Goal: Information Seeking & Learning: Learn about a topic

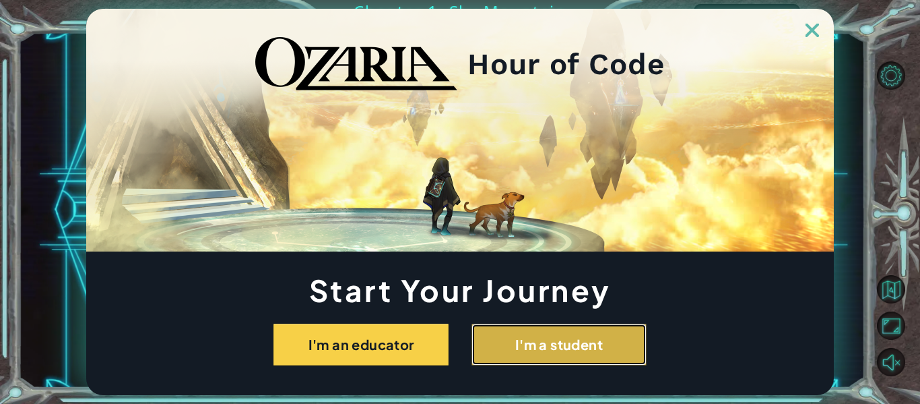
click at [573, 345] on button "I'm a student" at bounding box center [559, 344] width 175 height 42
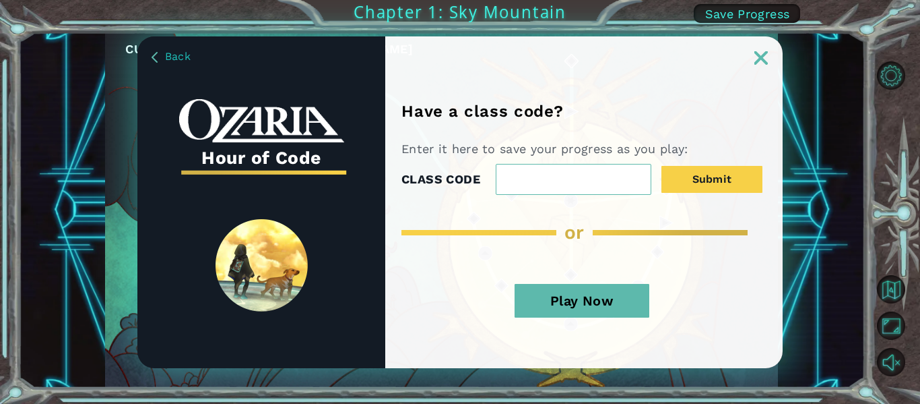
click at [623, 308] on button "Play Now" at bounding box center [582, 301] width 135 height 34
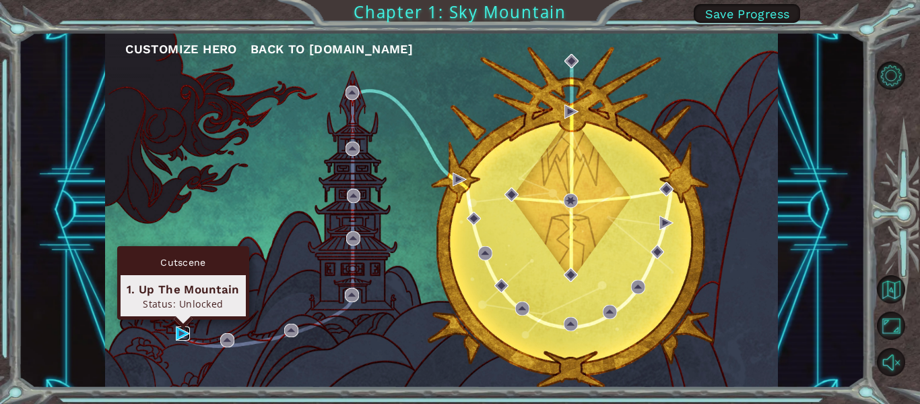
click at [178, 334] on img at bounding box center [183, 333] width 14 height 14
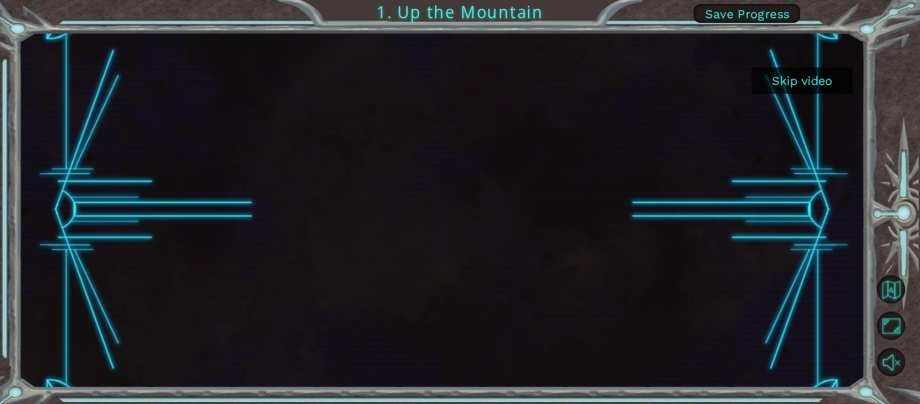
click at [794, 77] on button "Skip video" at bounding box center [802, 80] width 101 height 26
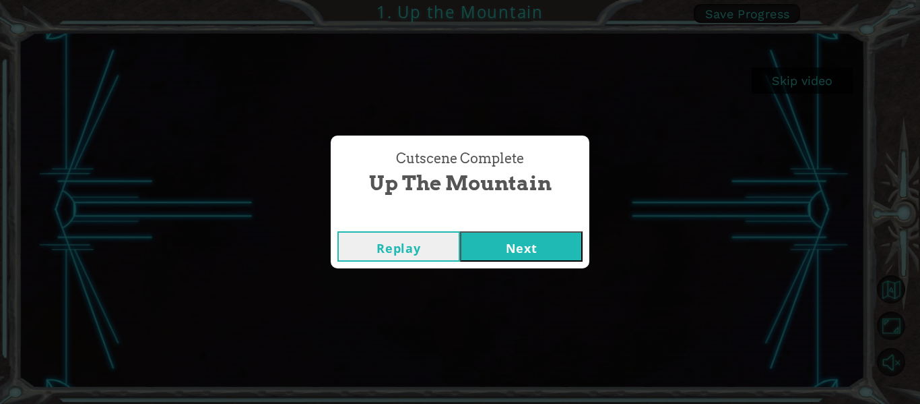
click at [495, 241] on button "Next" at bounding box center [521, 246] width 123 height 30
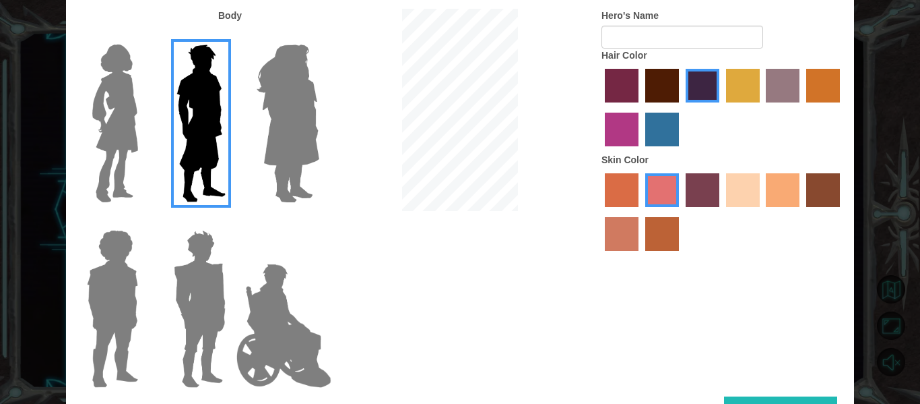
click at [117, 129] on img at bounding box center [115, 123] width 57 height 168
click at [144, 36] on input "Hero Connie" at bounding box center [144, 36] width 0 height 0
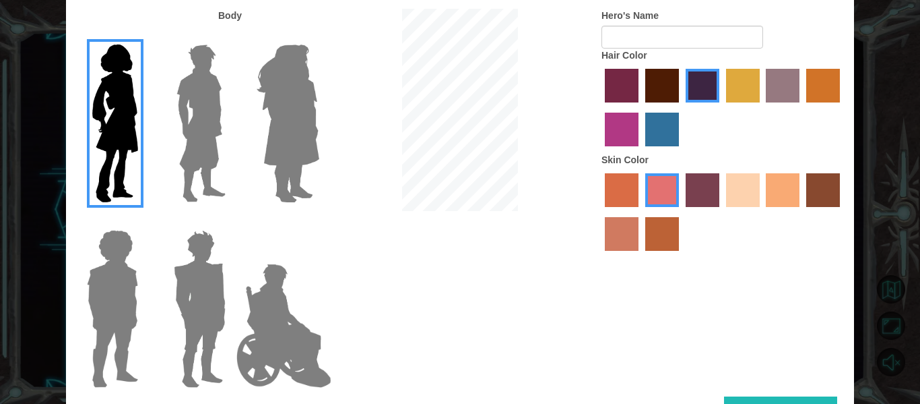
click at [676, 96] on label "maroon hair color" at bounding box center [662, 86] width 34 height 34
click at [641, 107] on input "maroon hair color" at bounding box center [641, 107] width 0 height 0
click at [638, 201] on label "sorbus skin color" at bounding box center [622, 190] width 34 height 34
click at [600, 212] on input "sorbus skin color" at bounding box center [600, 212] width 0 height 0
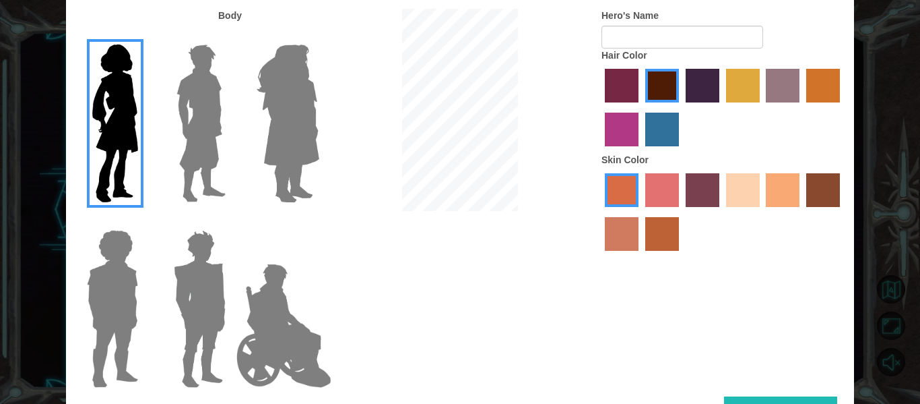
click at [784, 195] on label "tacao skin color" at bounding box center [783, 190] width 34 height 34
click at [762, 212] on input "tacao skin color" at bounding box center [762, 212] width 0 height 0
click at [185, 307] on img at bounding box center [199, 308] width 63 height 168
click at [231, 221] on input "Hero Garnet" at bounding box center [231, 221] width 0 height 0
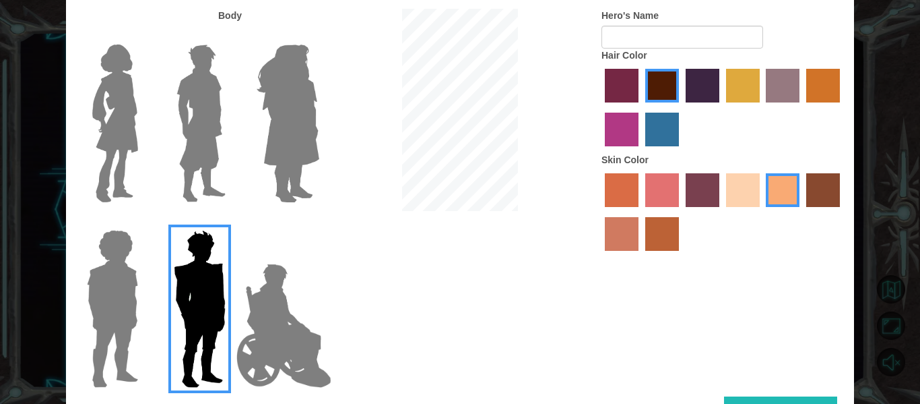
click at [113, 146] on img at bounding box center [115, 123] width 57 height 168
click at [144, 36] on input "Hero Connie" at bounding box center [144, 36] width 0 height 0
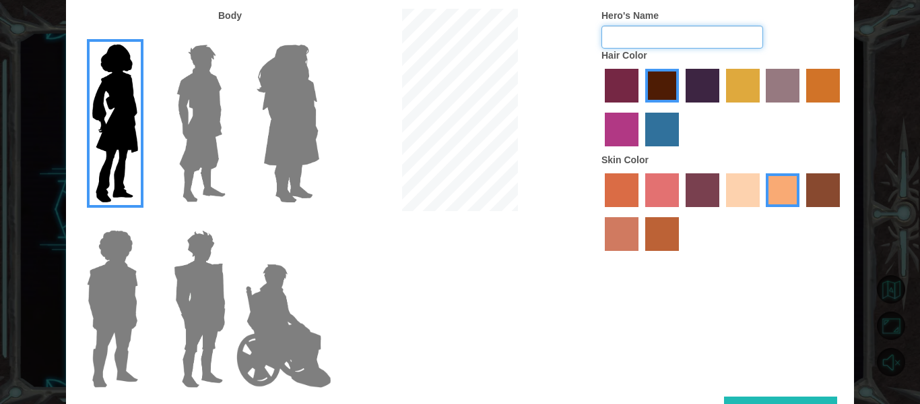
click at [693, 40] on input "Hero's Name" at bounding box center [683, 37] width 162 height 23
type input "676767"
click at [834, 385] on div "Body Hero's Name 676767 Hair Color Skin Color" at bounding box center [460, 202] width 788 height 387
click at [829, 400] on button "Done" at bounding box center [780, 411] width 113 height 30
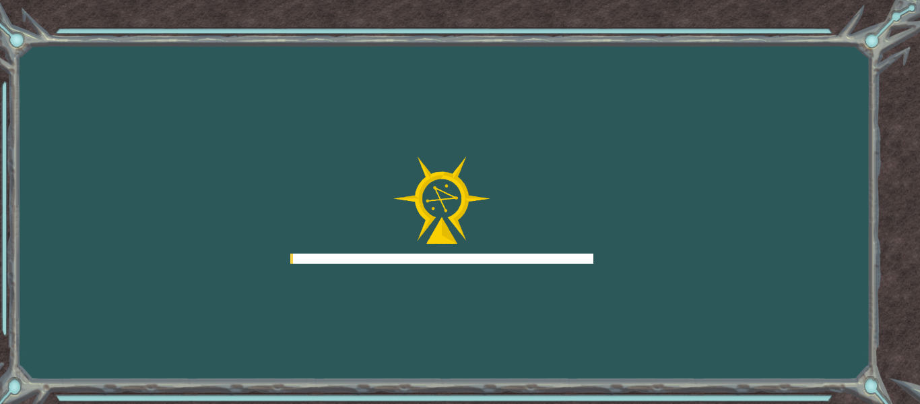
click at [809, 393] on div "Goals Error loading from server. Try refreshing the page. You'll need to join a…" at bounding box center [460, 202] width 920 height 404
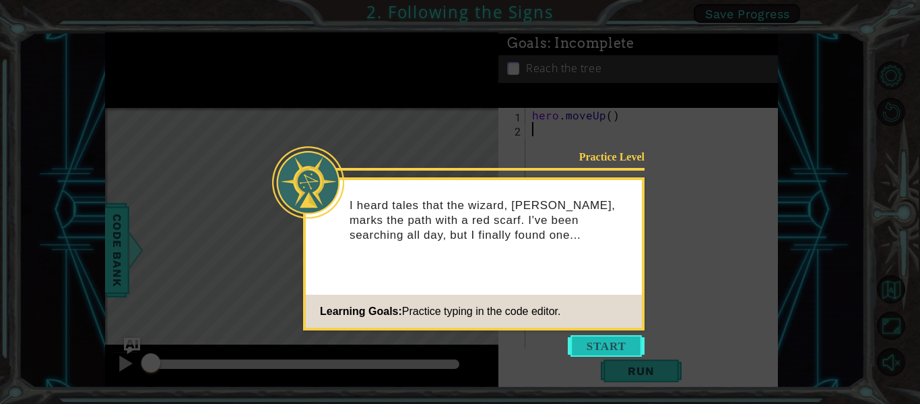
click at [602, 342] on button "Start" at bounding box center [606, 346] width 77 height 22
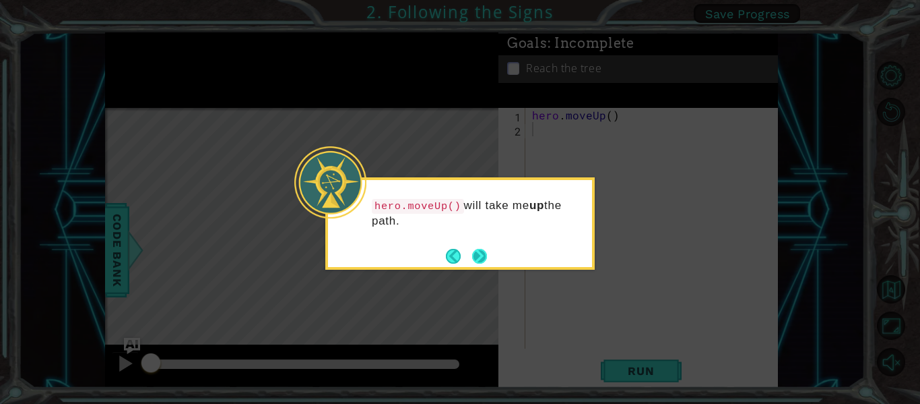
click at [481, 249] on button "Next" at bounding box center [479, 256] width 15 height 15
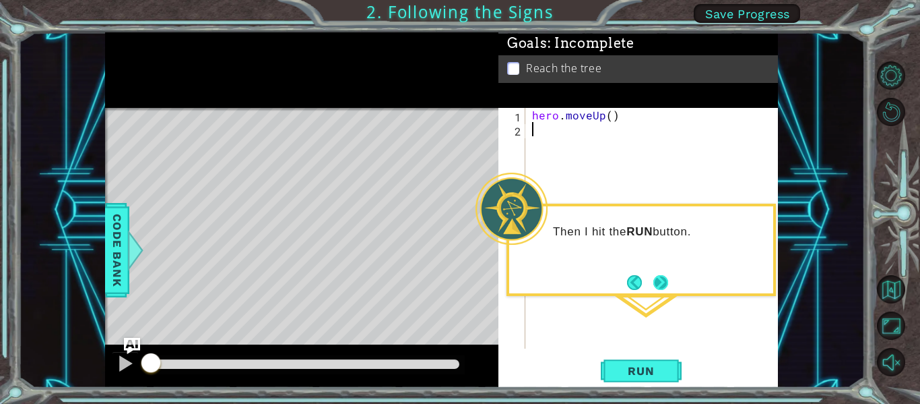
click at [663, 285] on button "Next" at bounding box center [661, 282] width 15 height 15
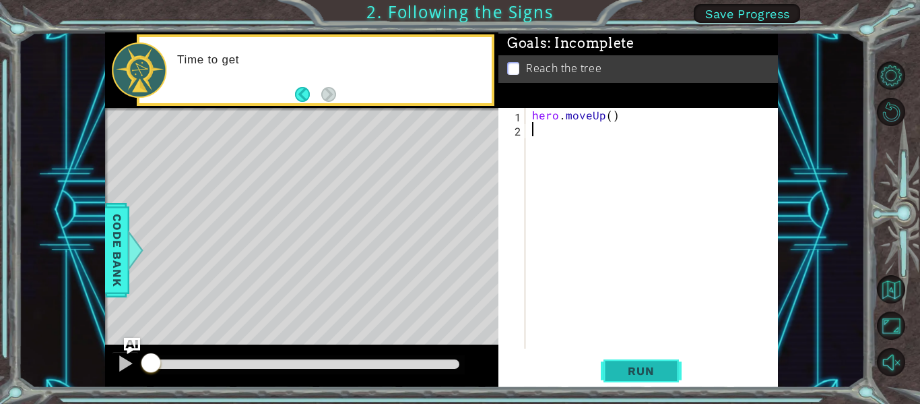
click at [655, 375] on span "Run" at bounding box center [640, 370] width 53 height 13
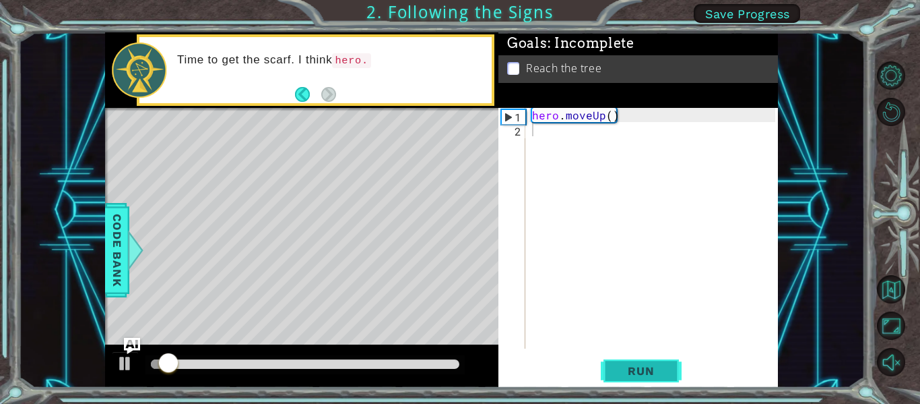
click at [654, 361] on button "Run" at bounding box center [641, 371] width 81 height 28
click at [650, 364] on span "Run" at bounding box center [640, 370] width 53 height 13
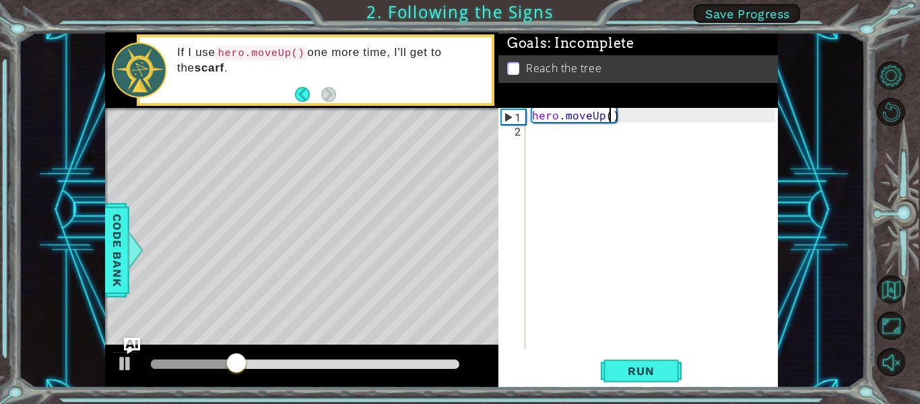
click at [612, 113] on div "hero . moveUp ( )" at bounding box center [656, 242] width 253 height 269
type textarea "hero.moveUp(2)"
click at [641, 375] on span "Run" at bounding box center [640, 370] width 53 height 13
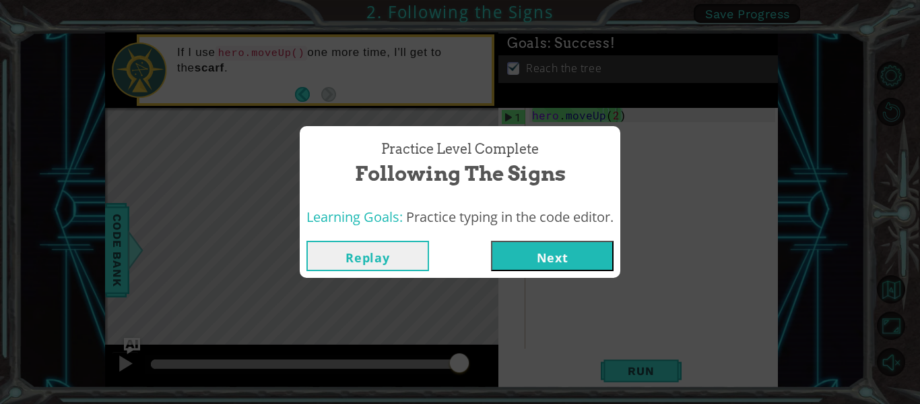
click at [578, 251] on button "Next" at bounding box center [552, 256] width 123 height 30
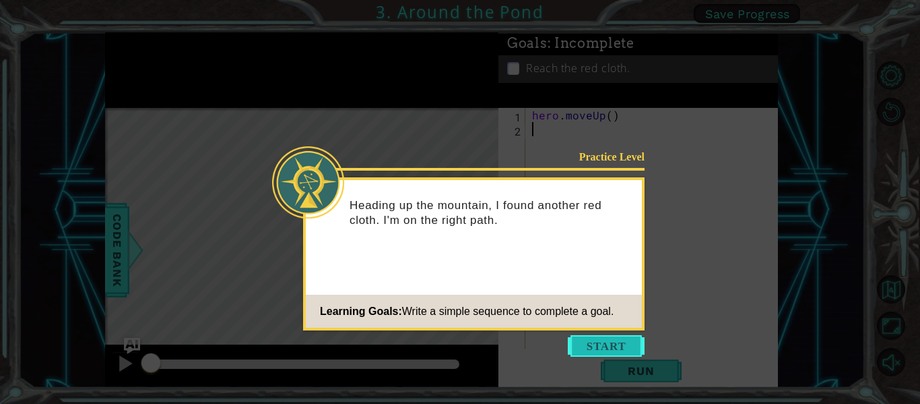
click at [603, 336] on button "Start" at bounding box center [606, 346] width 77 height 22
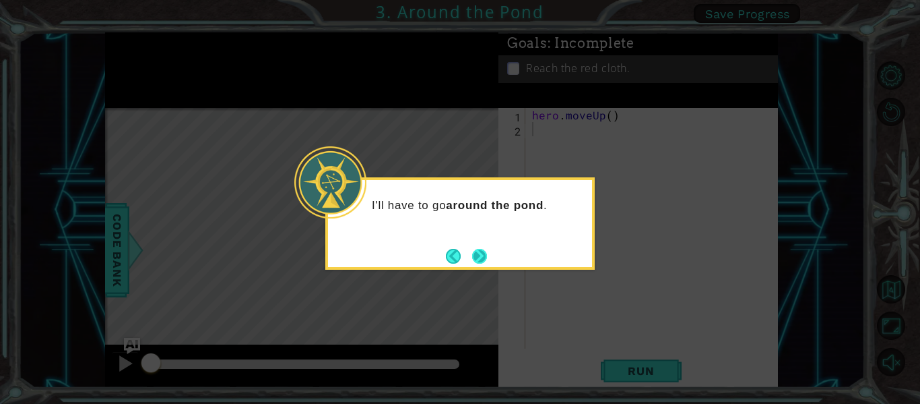
click at [487, 255] on button "Next" at bounding box center [479, 256] width 15 height 15
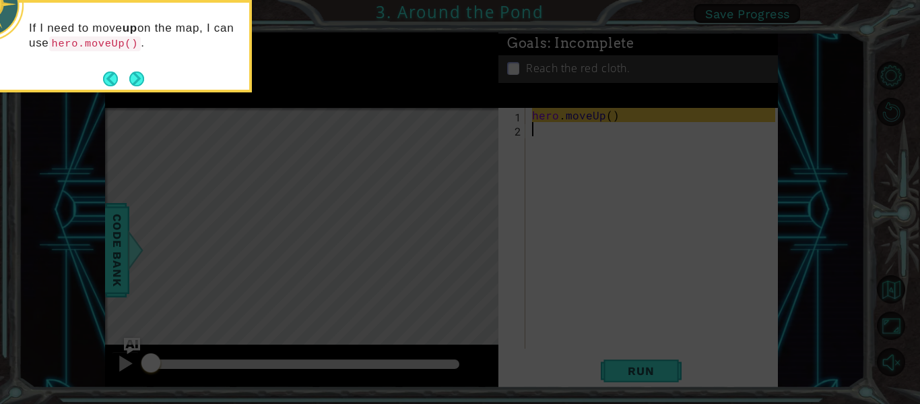
click at [606, 233] on icon at bounding box center [460, 60] width 920 height 687
click at [614, 232] on icon at bounding box center [460, 60] width 920 height 687
click at [608, 125] on icon at bounding box center [460, 60] width 920 height 687
click at [606, 113] on icon at bounding box center [460, 60] width 920 height 687
click at [133, 77] on button "Next" at bounding box center [136, 78] width 15 height 15
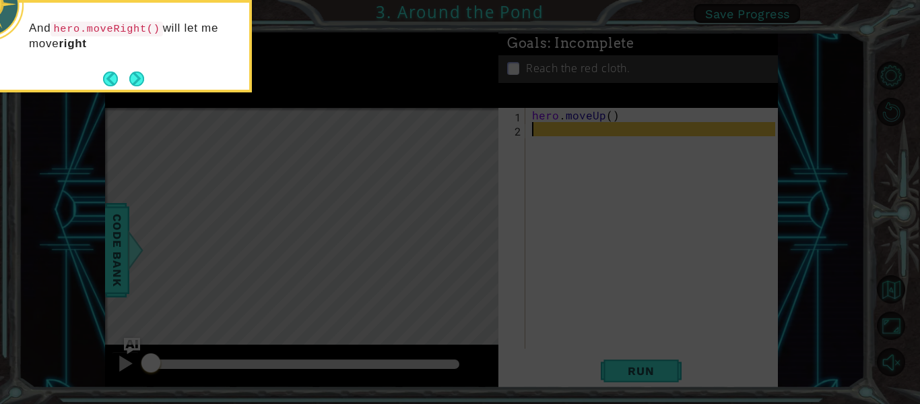
click at [150, 76] on div "And hero.moveRight() will let me move right" at bounding box center [117, 42] width 264 height 69
click at [143, 75] on button "Next" at bounding box center [136, 78] width 15 height 15
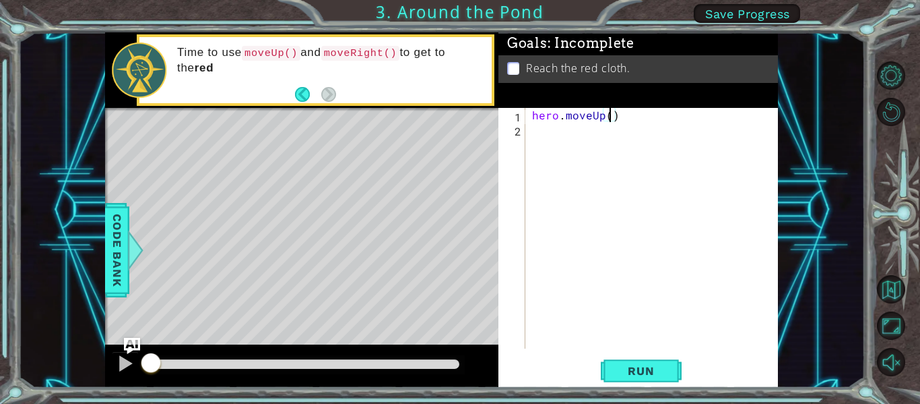
click at [611, 117] on div "hero . moveUp ( )" at bounding box center [656, 242] width 253 height 269
type textarea "hero.moveUp(2)"
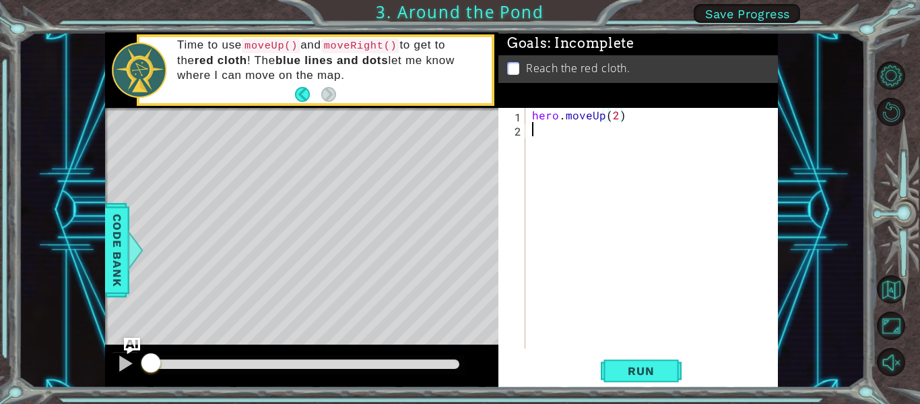
click at [602, 129] on div "hero . moveUp ( 2 )" at bounding box center [656, 242] width 253 height 269
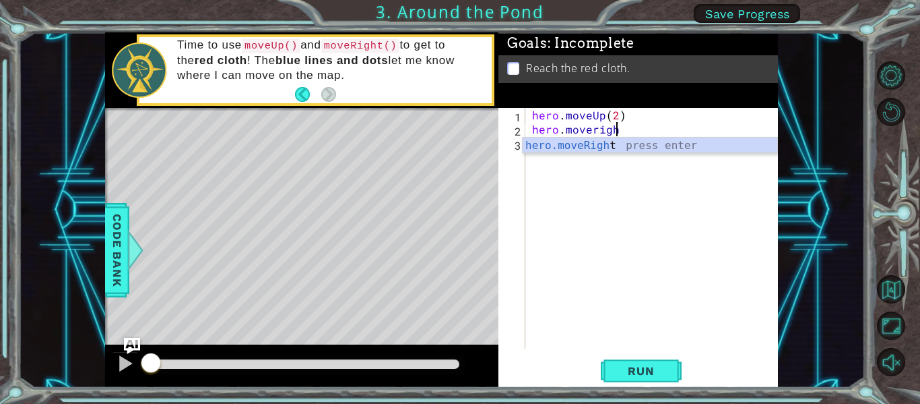
type textarea "hero.moveright"
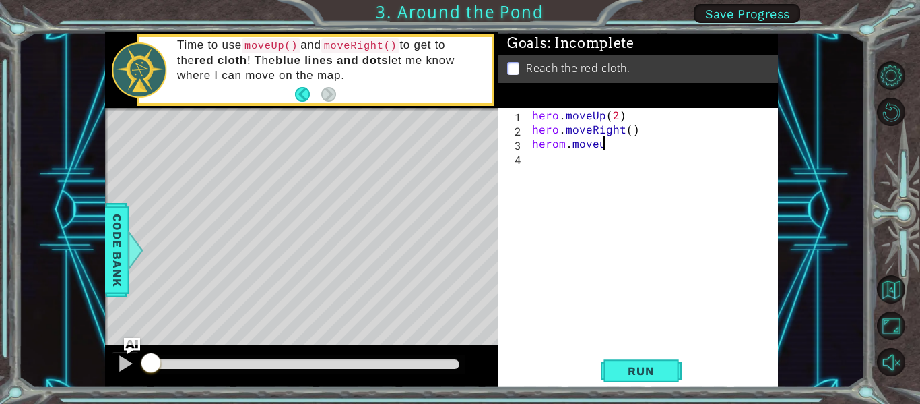
scroll to position [0, 4]
click at [664, 369] on span "Run" at bounding box center [640, 370] width 53 height 13
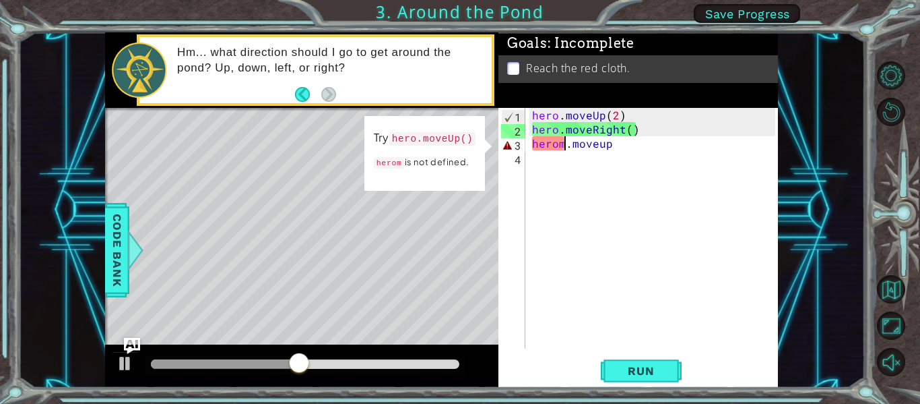
click at [562, 145] on div "hero . moveUp ( 2 ) hero . moveRight ( ) herom . moveup" at bounding box center [656, 242] width 253 height 269
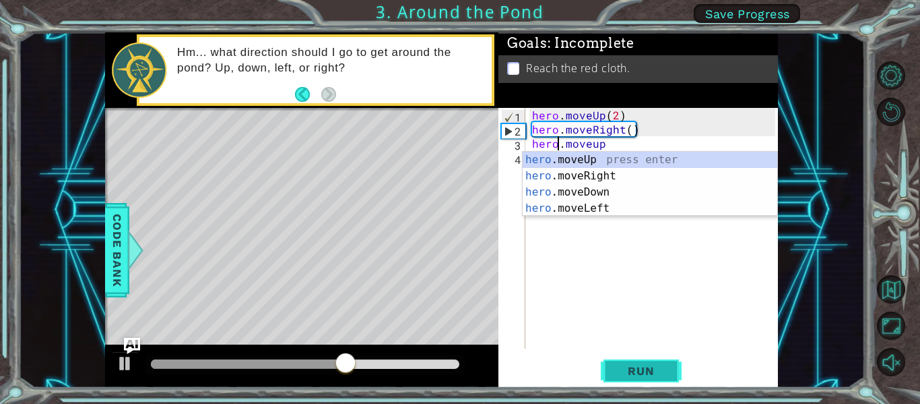
click at [657, 367] on span "Run" at bounding box center [640, 370] width 53 height 13
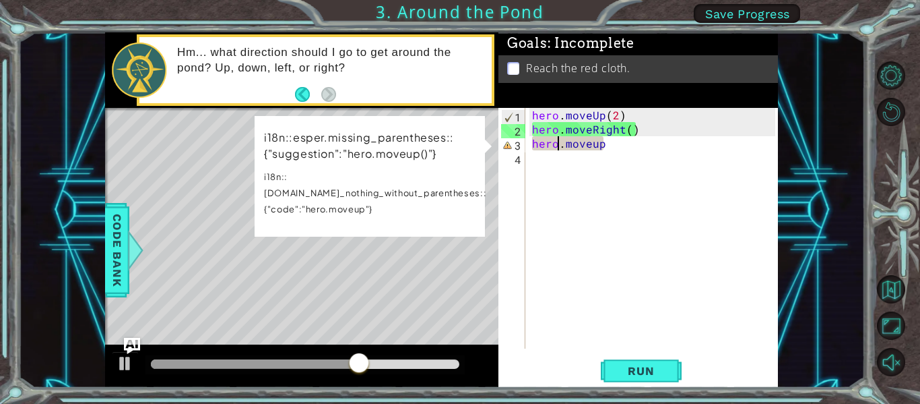
click at [609, 144] on div "hero . moveUp ( 2 ) hero . moveRight ( ) hero . moveup" at bounding box center [656, 242] width 253 height 269
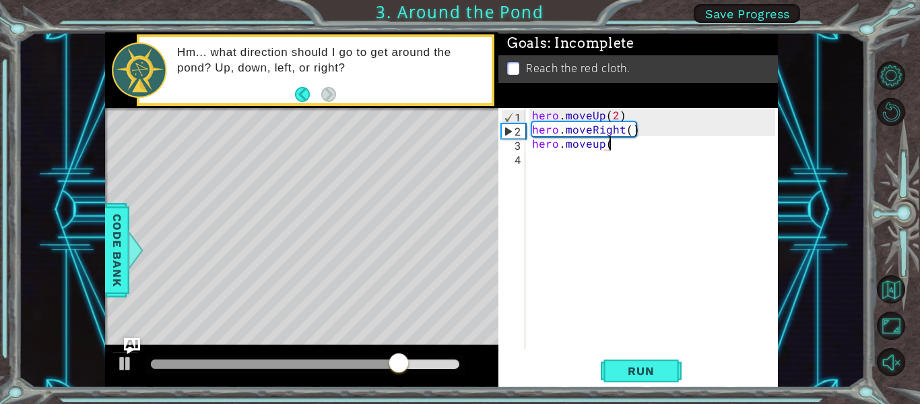
scroll to position [0, 5]
click at [637, 358] on button "Run" at bounding box center [641, 371] width 81 height 28
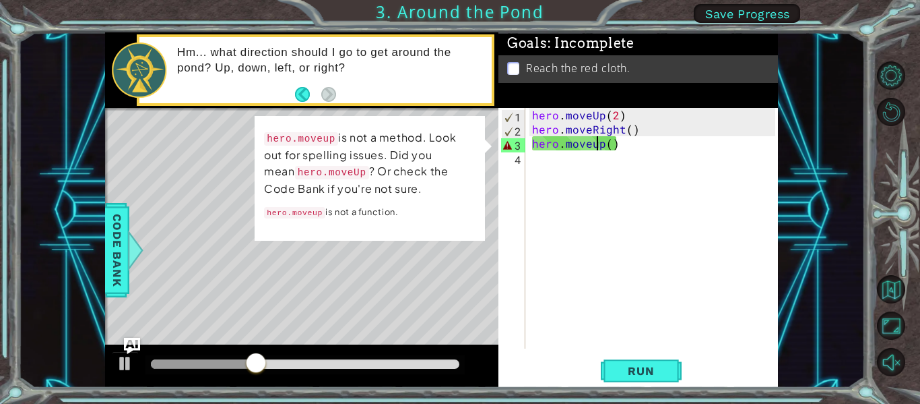
click at [597, 147] on div "hero . moveUp ( 2 ) hero . moveRight ( ) hero . moveup ( )" at bounding box center [656, 242] width 253 height 269
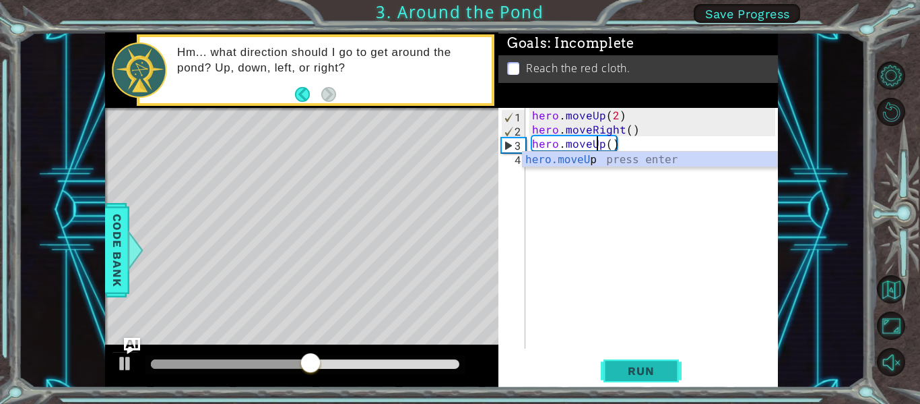
type textarea "hero.moveUp()"
click at [646, 375] on span "Run" at bounding box center [640, 370] width 53 height 13
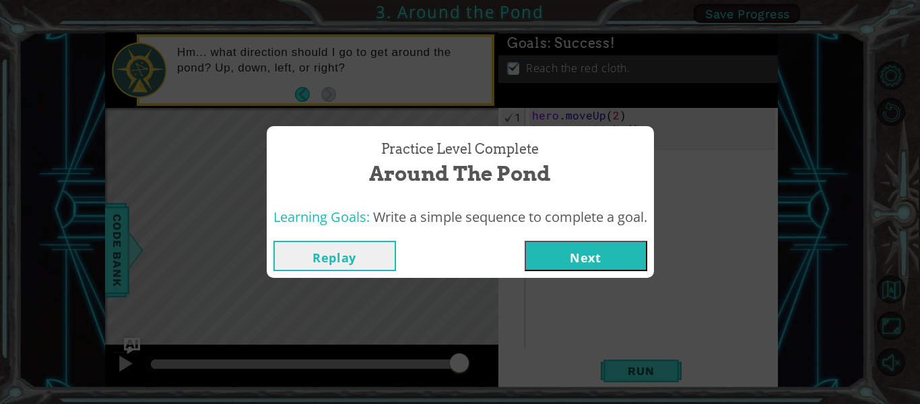
click at [619, 251] on button "Next" at bounding box center [586, 256] width 123 height 30
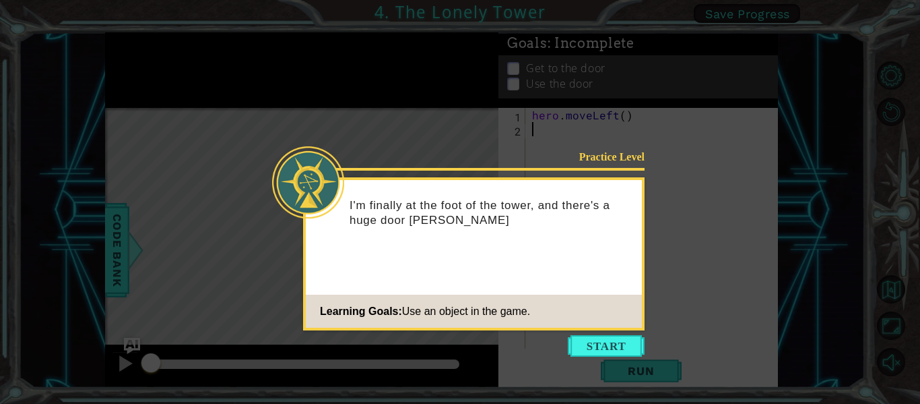
click at [628, 332] on icon at bounding box center [460, 202] width 920 height 404
click at [620, 342] on button "Start" at bounding box center [606, 346] width 77 height 22
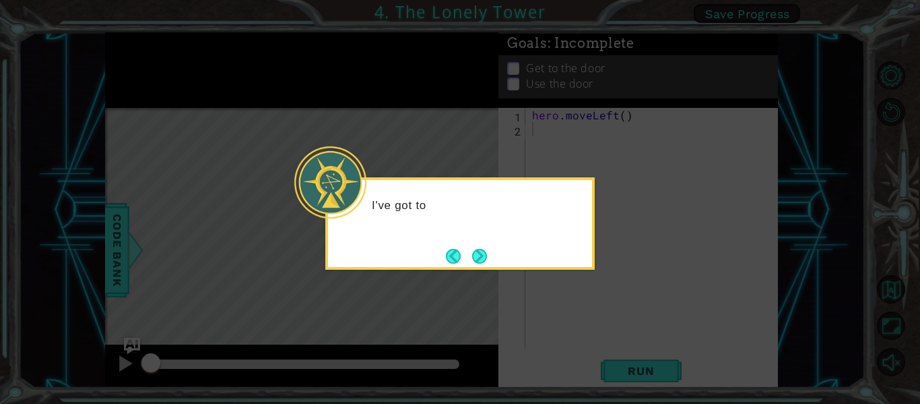
click at [503, 249] on div "I've got to" at bounding box center [459, 223] width 269 height 92
click at [487, 253] on button "Next" at bounding box center [479, 256] width 15 height 15
click at [485, 269] on div "The" at bounding box center [459, 223] width 269 height 92
click at [482, 255] on button "Next" at bounding box center [479, 256] width 15 height 15
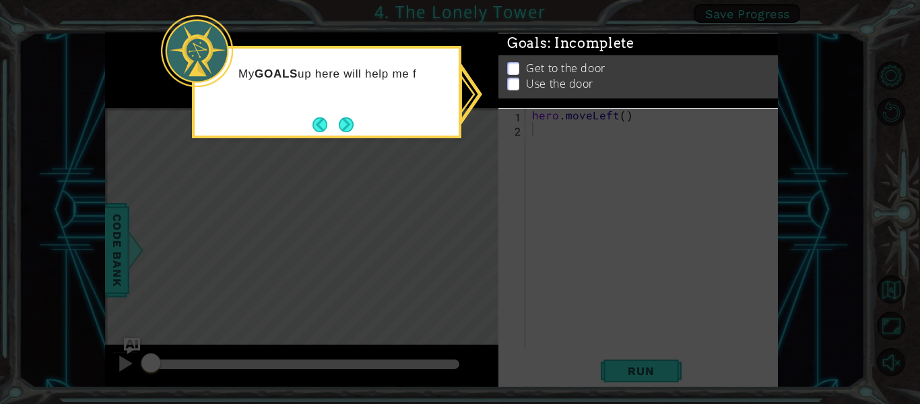
click at [365, 107] on div "My GOALS up here will help me f" at bounding box center [327, 80] width 264 height 53
click at [363, 129] on div "My GOALS up here will help me figure out what to do" at bounding box center [326, 92] width 269 height 92
click at [343, 121] on button "Next" at bounding box center [346, 124] width 15 height 15
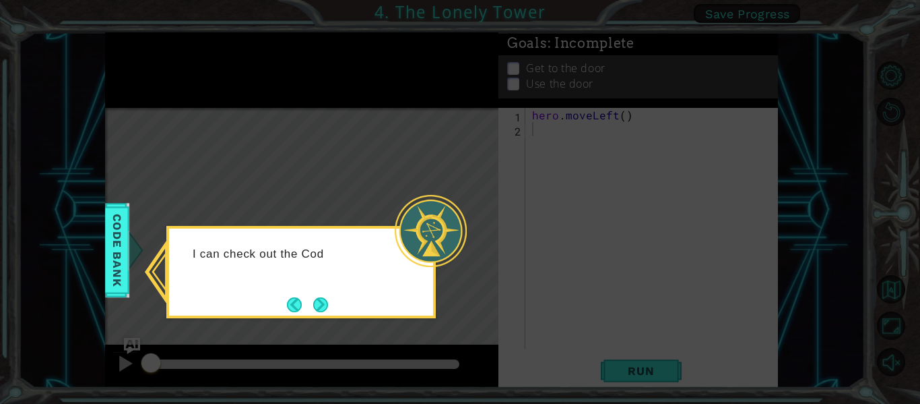
click at [445, 234] on div at bounding box center [431, 231] width 72 height 72
click at [331, 294] on div "I can check out the Code Bank to see" at bounding box center [301, 268] width 264 height 68
click at [317, 309] on button "Next" at bounding box center [320, 304] width 15 height 15
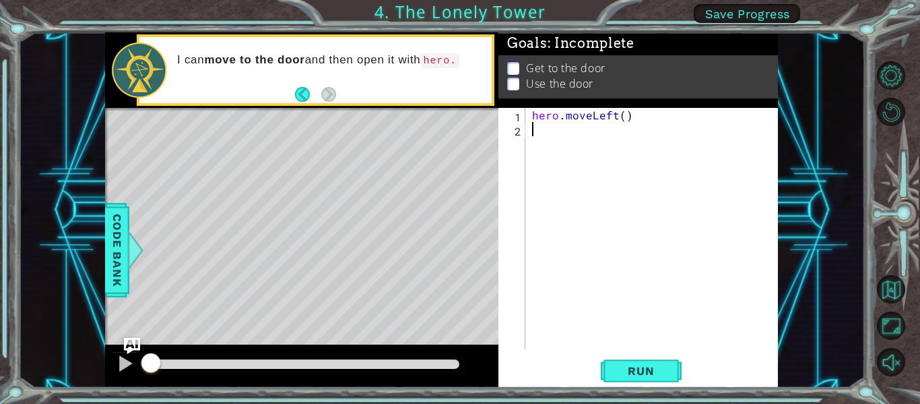
click at [362, 90] on div "I can move to the door and then open it with hero." at bounding box center [330, 70] width 324 height 49
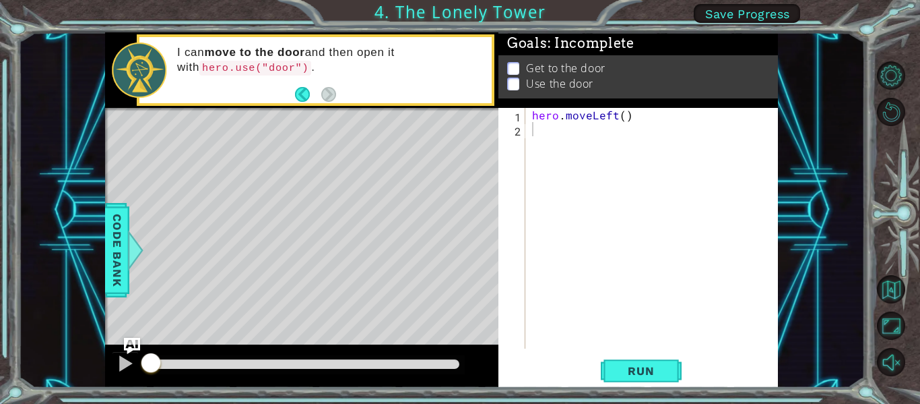
click at [404, 142] on div "Level Map" at bounding box center [416, 306] width 623 height 397
click at [596, 137] on div "hero . moveLeft ( )" at bounding box center [656, 242] width 253 height 269
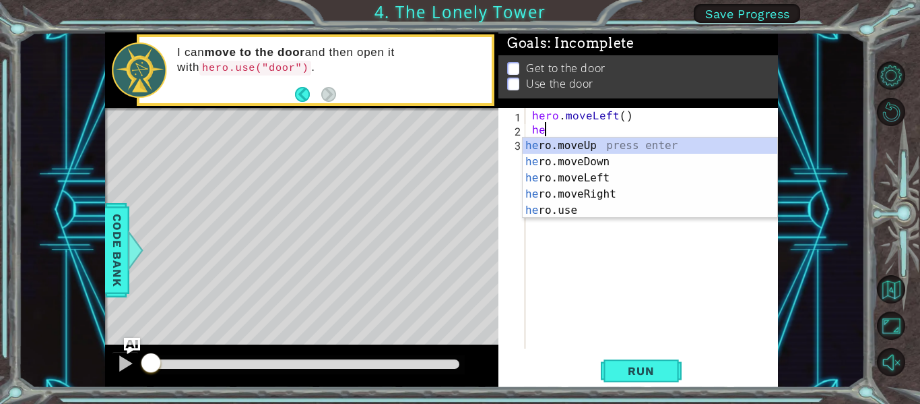
type textarea "h"
type textarea "hero"
click at [647, 150] on div "hero .moveUp press enter hero .moveDown press enter hero .moveLeft press enter …" at bounding box center [650, 193] width 255 height 113
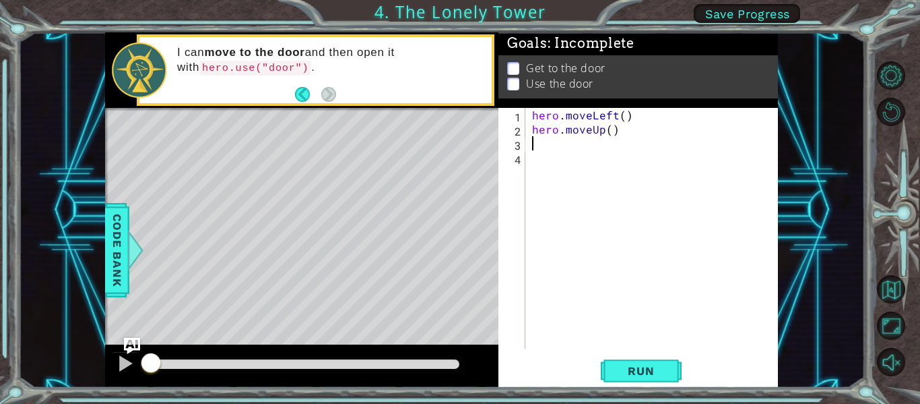
click at [609, 131] on div "hero . moveLeft ( ) hero . moveUp ( )" at bounding box center [656, 242] width 253 height 269
type textarea "hero.moveUp(2)"
click at [539, 148] on div "hero . moveLeft ( ) hero . moveUp ( 2 )" at bounding box center [656, 242] width 253 height 269
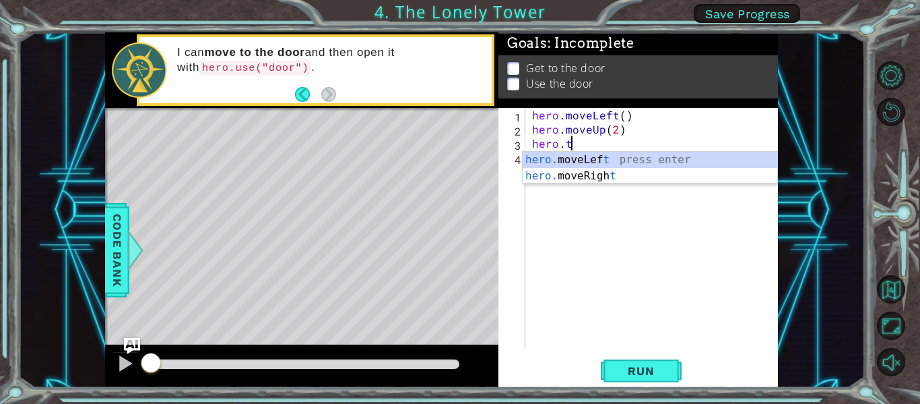
type textarea "hero."
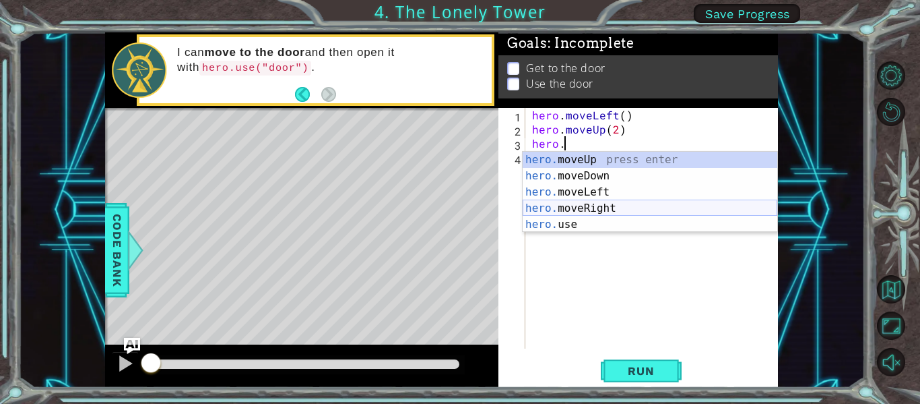
click at [580, 208] on div "hero. moveUp press enter hero. moveDown press enter hero. moveLeft press enter …" at bounding box center [650, 208] width 255 height 113
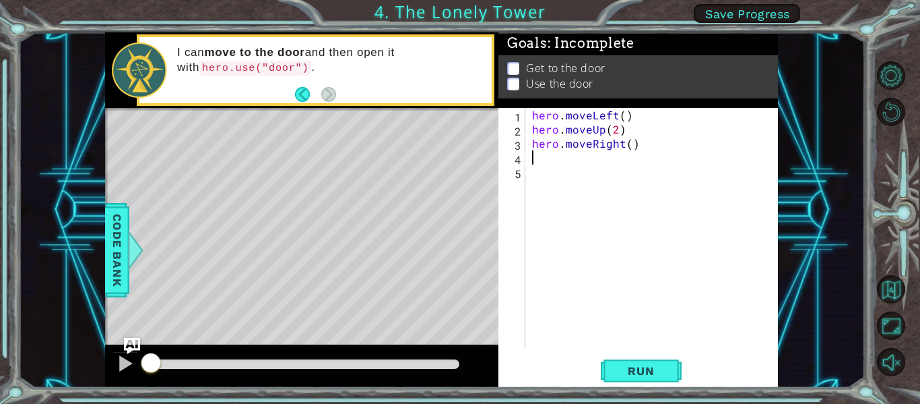
scroll to position [0, 0]
click at [647, 364] on span "Run" at bounding box center [640, 370] width 53 height 13
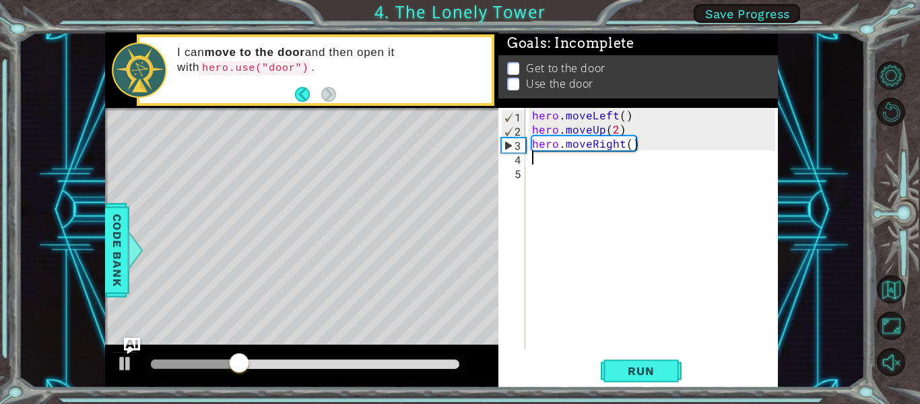
click at [594, 137] on div "hero . moveLeft ( ) hero . moveUp ( 2 ) hero . moveRight ( )" at bounding box center [656, 242] width 253 height 269
click at [597, 131] on div "hero . moveLeft ( ) hero . moveUp ( 2 ) hero . moveRight ( )" at bounding box center [656, 242] width 253 height 269
click at [604, 131] on div "hero . moveLeft ( ) hero . moveUp ( 2 ) hero . moveRight ( )" at bounding box center [656, 242] width 253 height 269
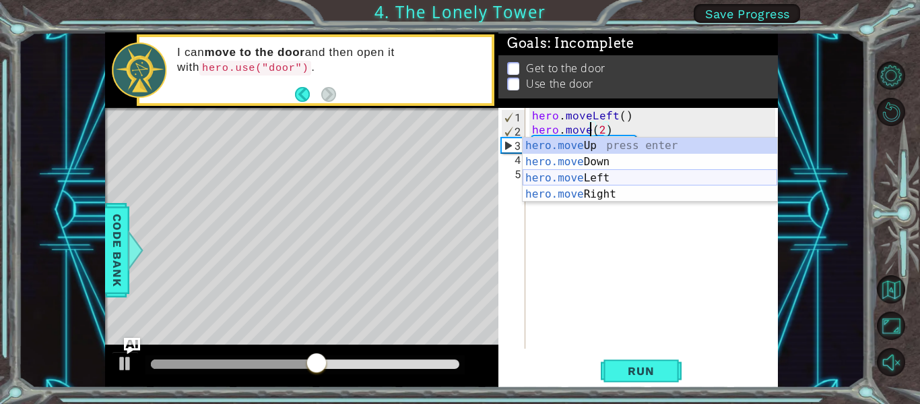
click at [590, 170] on div "hero.move Up press enter hero.move Down press enter hero.move Left press enter …" at bounding box center [650, 185] width 255 height 97
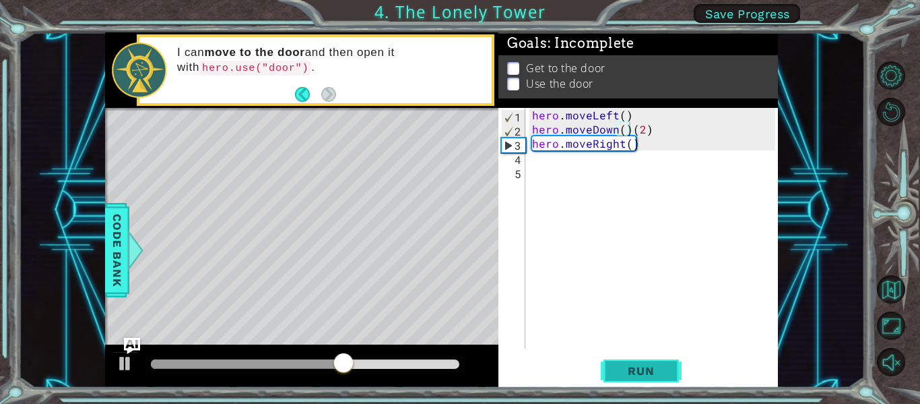
click at [650, 369] on span "Run" at bounding box center [640, 370] width 53 height 13
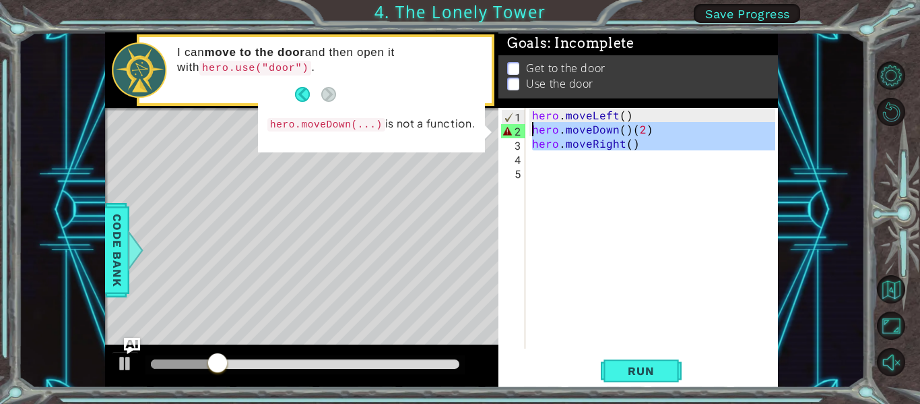
drag, startPoint x: 654, startPoint y: 163, endPoint x: 530, endPoint y: 127, distance: 128.5
click at [530, 127] on div "hero . moveLeft ( ) hero . moveDown ( ) ( 2 ) hero . moveRight ( )" at bounding box center [656, 242] width 253 height 269
type textarea "hero.moveDown()(2) hero.moveRight()"
